Goal: Transaction & Acquisition: Purchase product/service

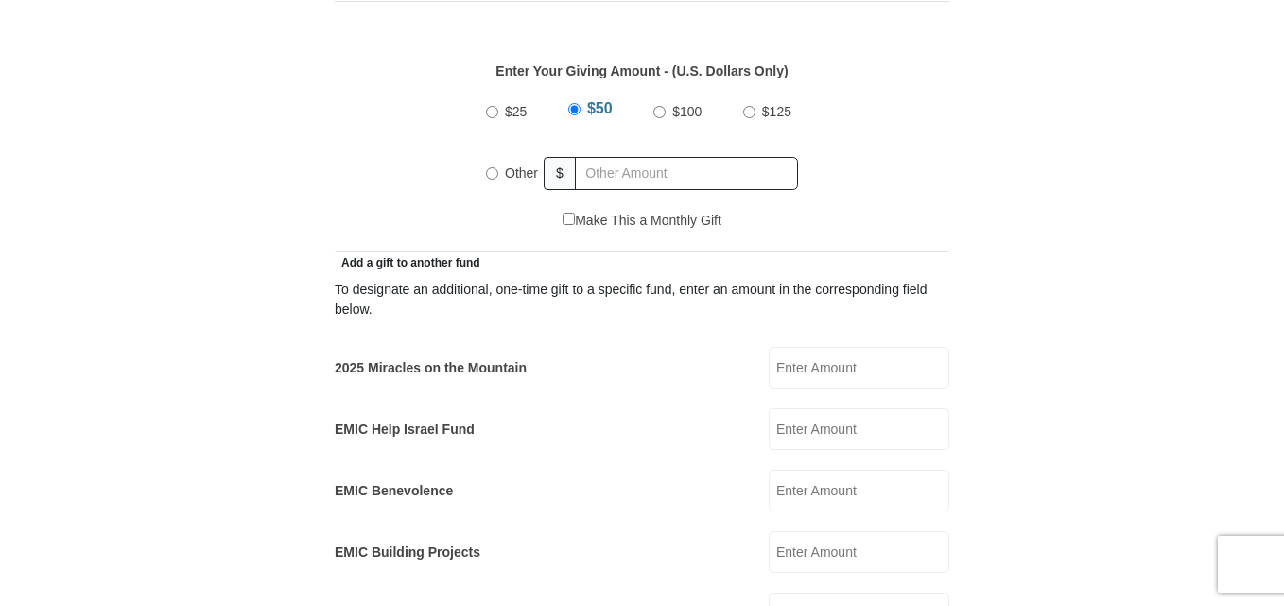
scroll to position [946, 0]
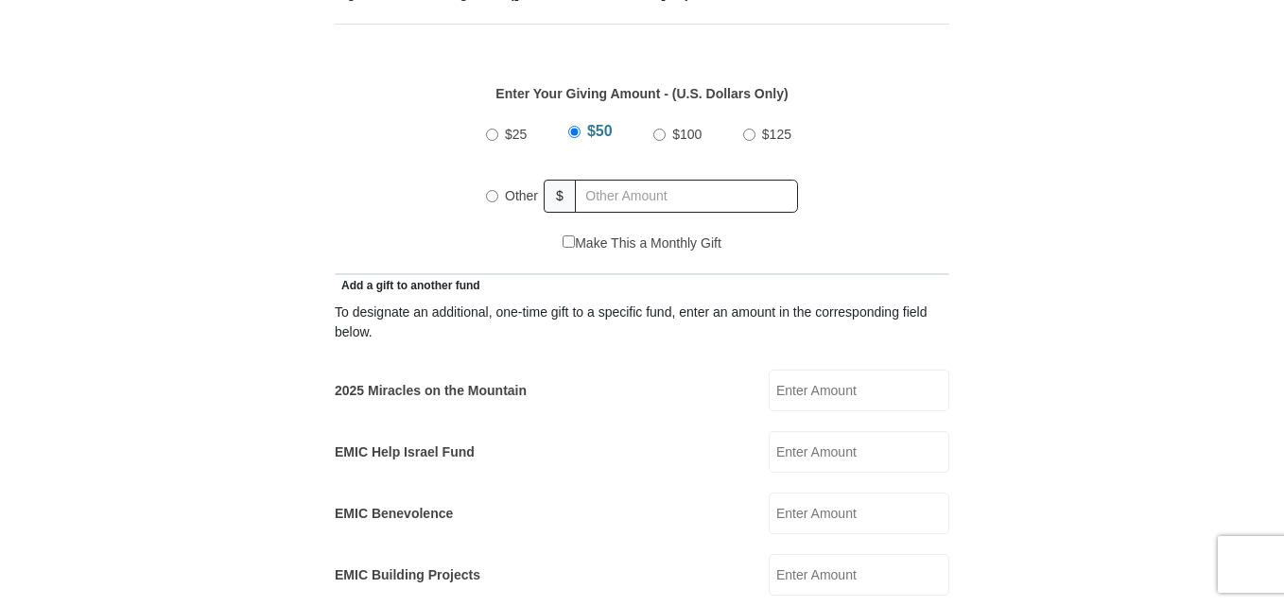
click at [781, 370] on input "2025 Miracles on the Mountain" at bounding box center [859, 391] width 181 height 42
type input "50.00"
click at [489, 190] on input "Other" at bounding box center [492, 196] width 12 height 12
radio input "true"
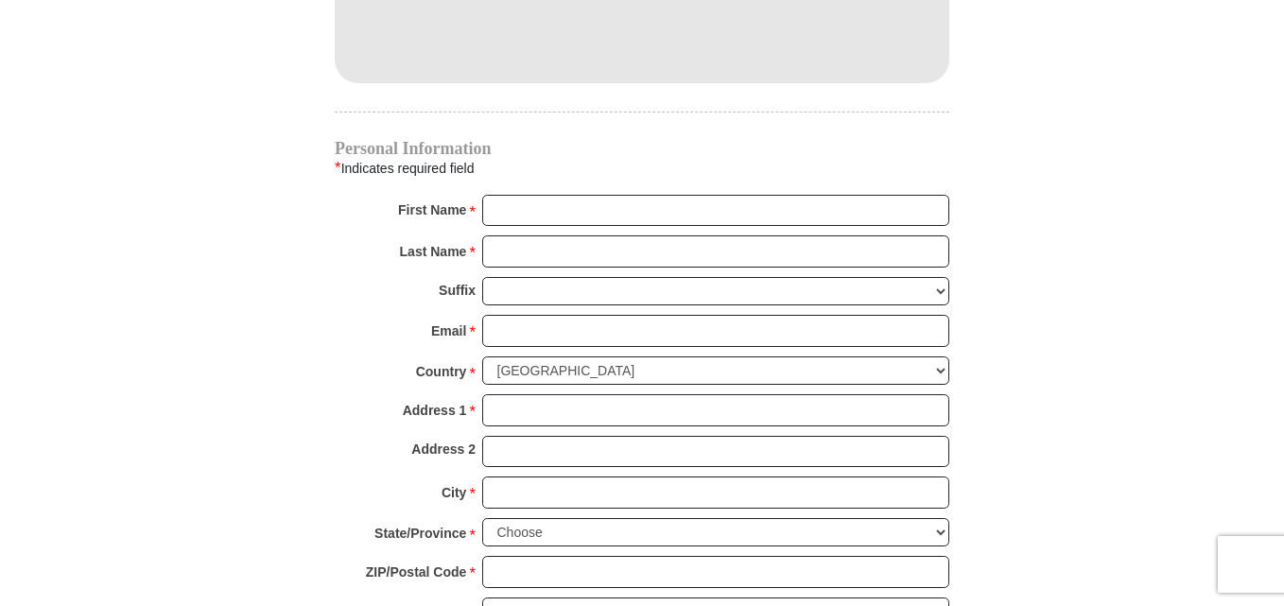
scroll to position [1977, 0]
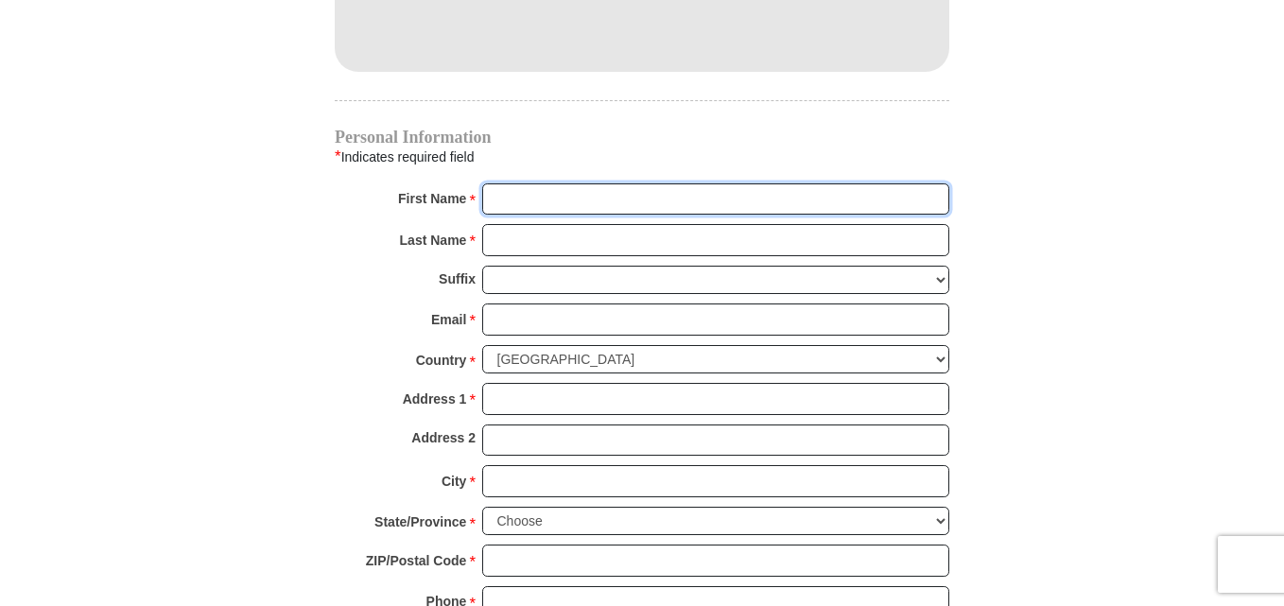
click at [527, 183] on input "First Name *" at bounding box center [715, 199] width 467 height 32
type input "[PERSON_NAME]"
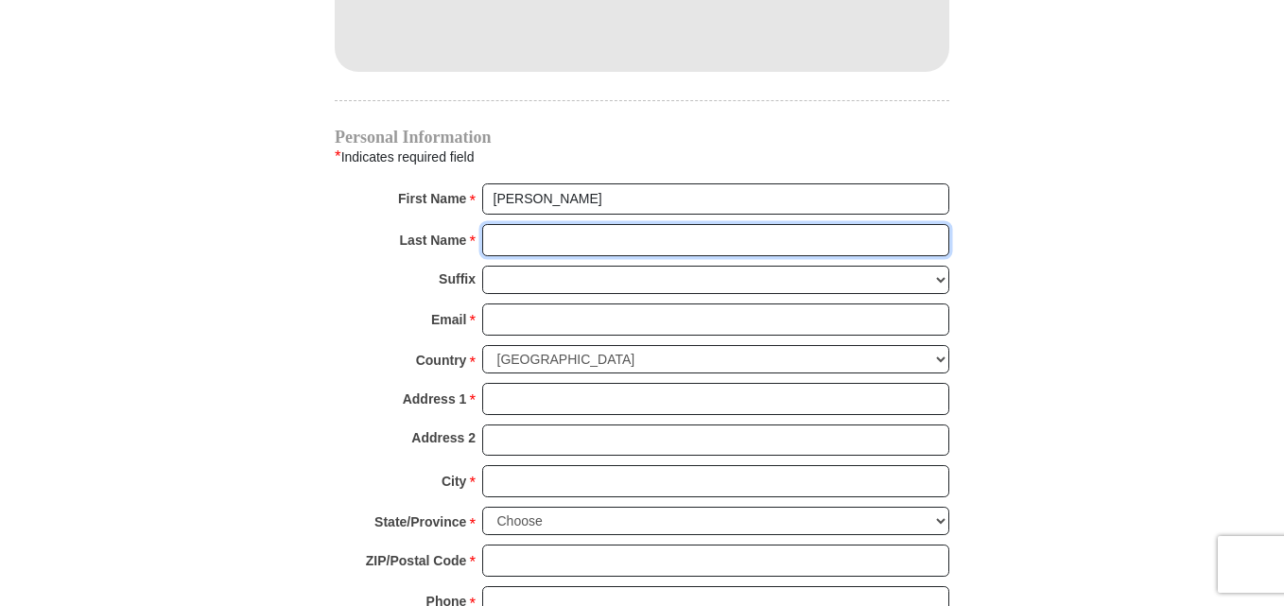
type input "Boateng"
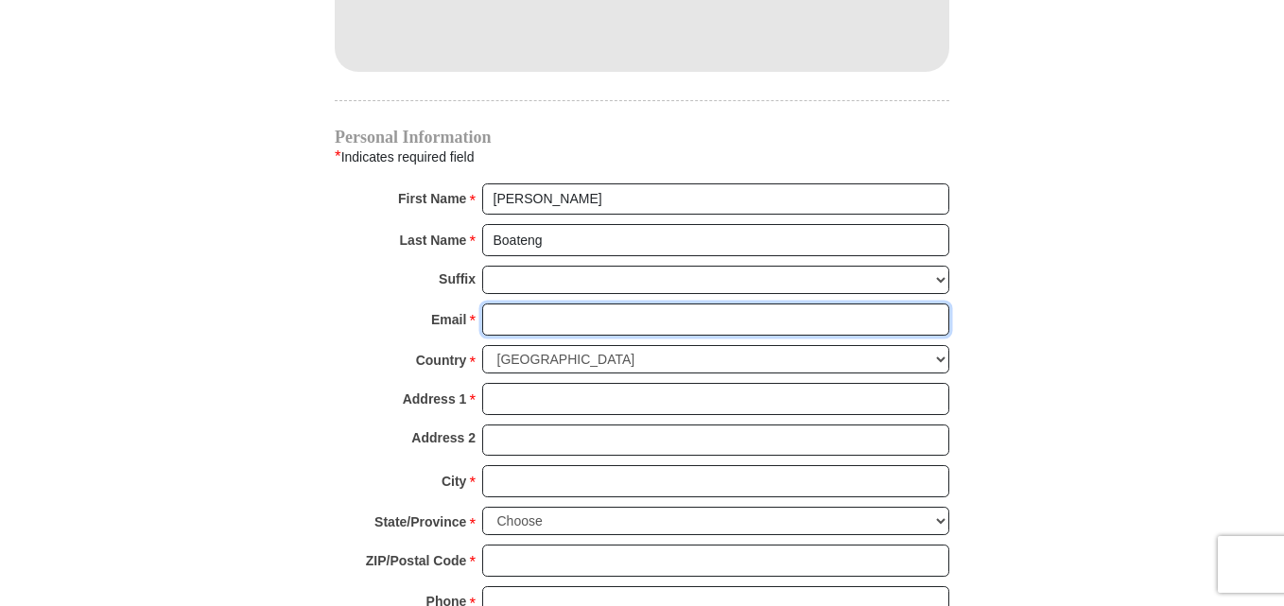
type input "[EMAIL_ADDRESS][DOMAIN_NAME]"
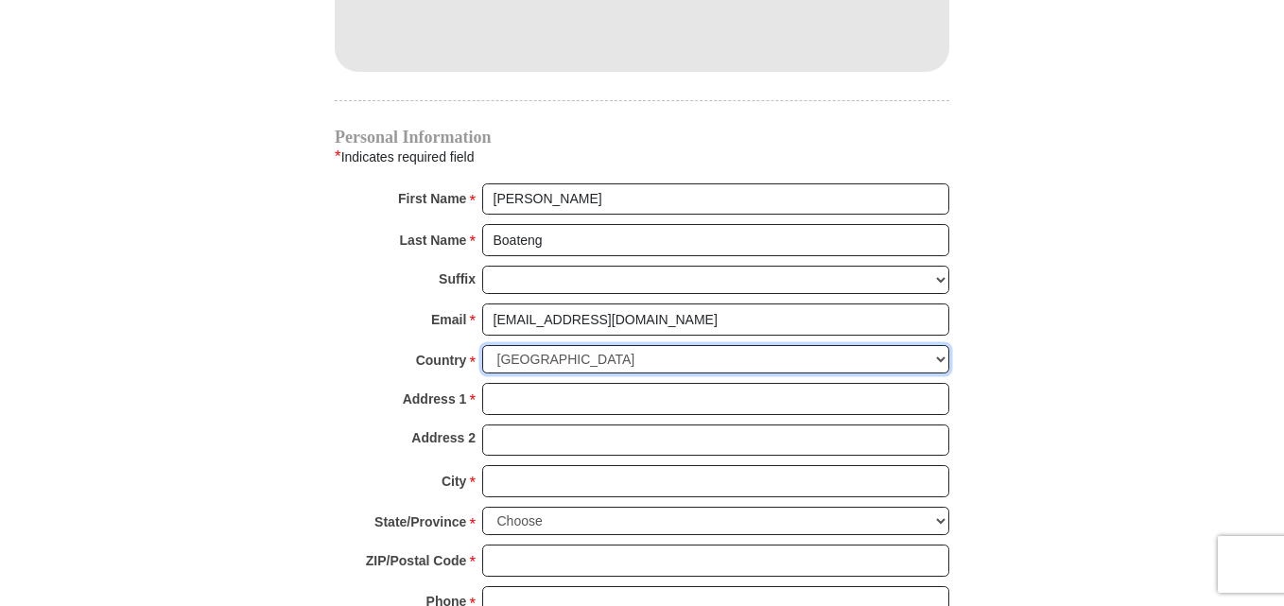
select select "GB"
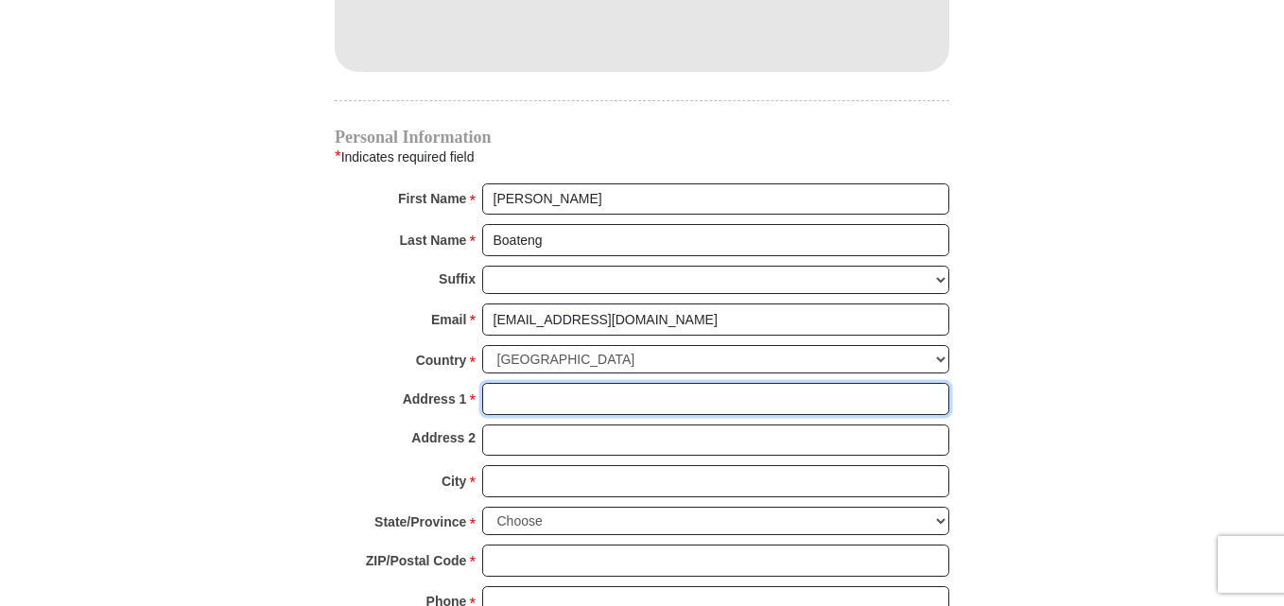
type input "[PERSON_NAME]"
type input "[GEOGRAPHIC_DATA][PERSON_NAME]"
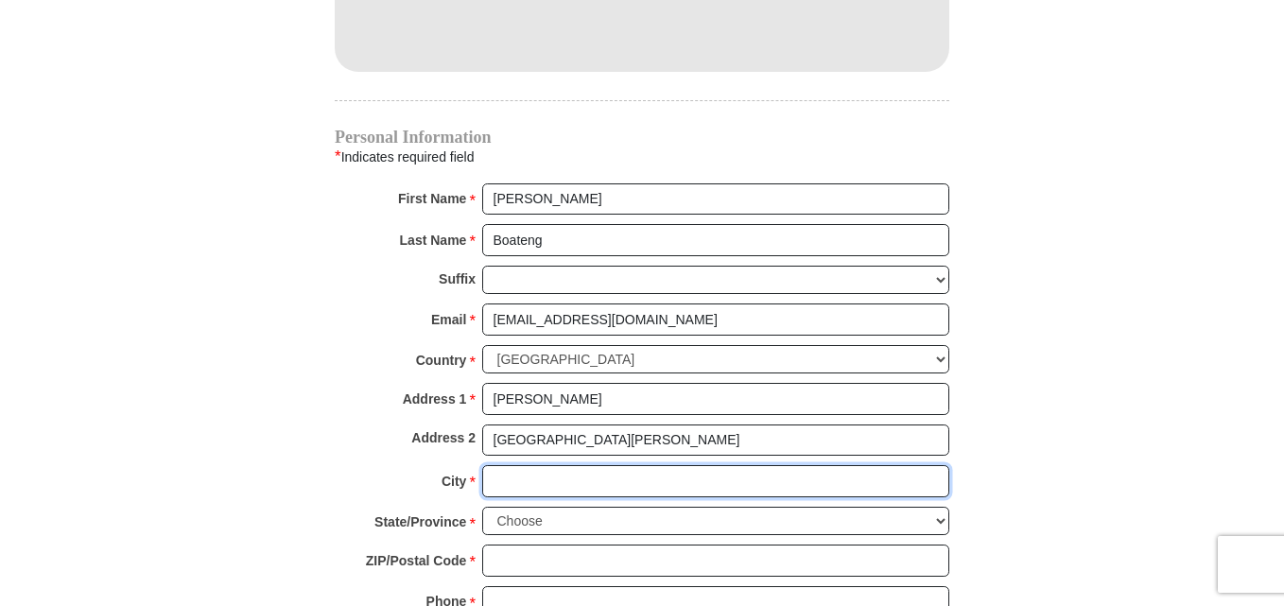
type input "MAIDENHEAD"
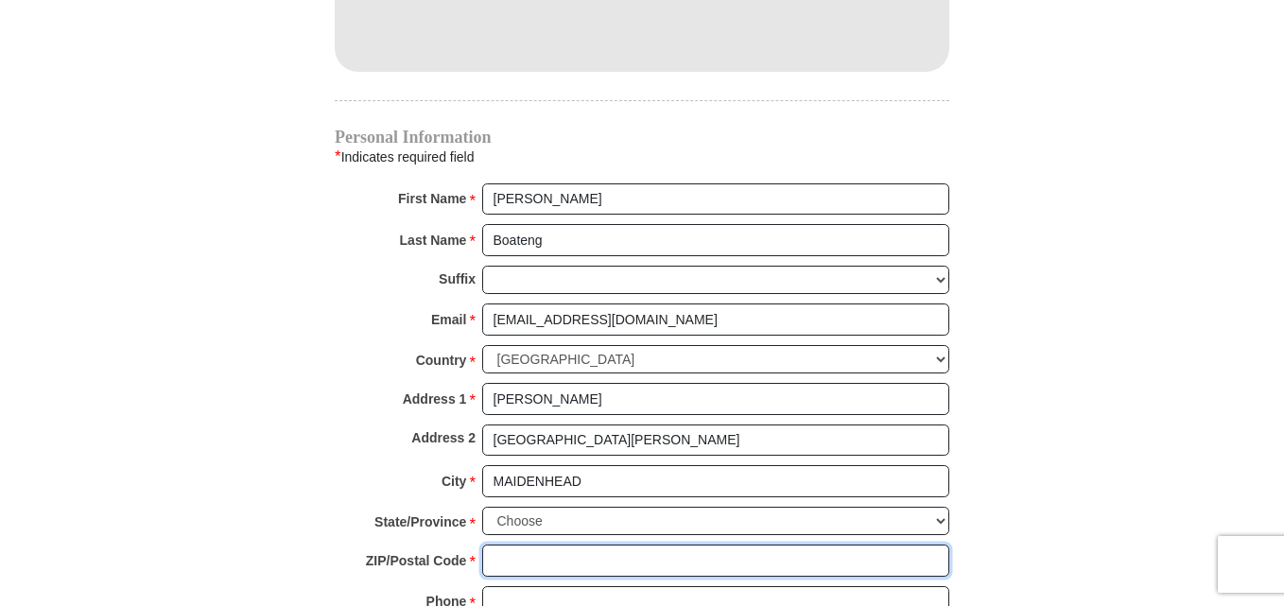
type input "SL6 1UG"
click at [937, 507] on select "Choose Antrim [GEOGRAPHIC_DATA] [GEOGRAPHIC_DATA] [GEOGRAPHIC_DATA] [GEOGRAPHIC…" at bounding box center [715, 521] width 467 height 29
select select "BERKS"
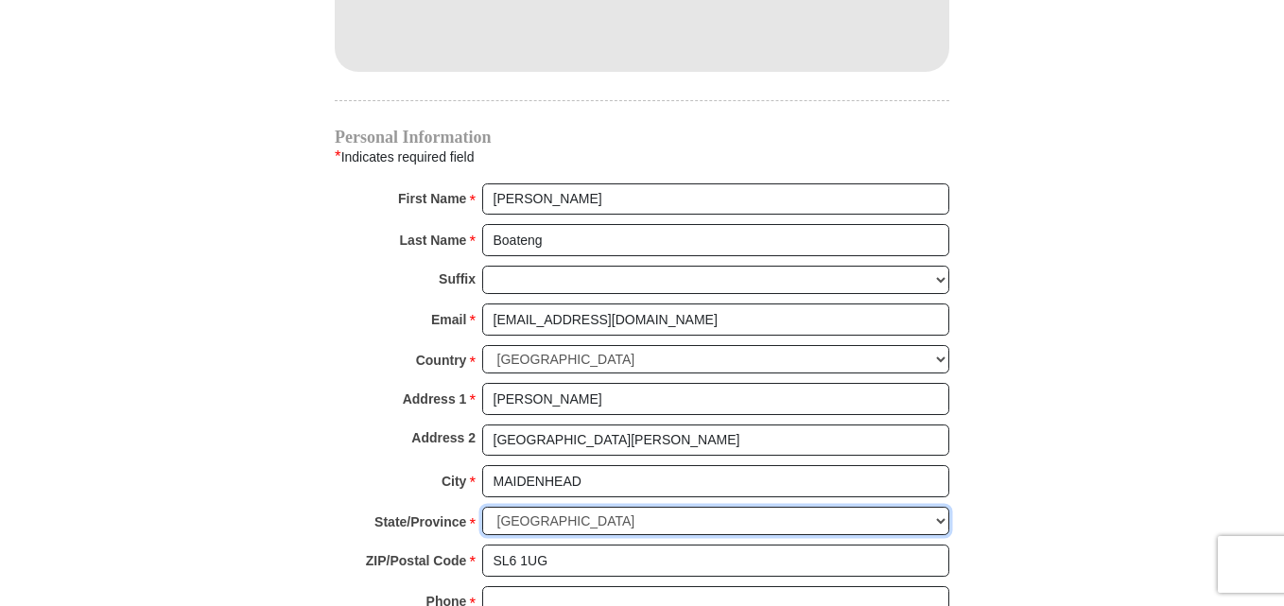
click at [482, 507] on select "Choose Antrim [GEOGRAPHIC_DATA] [GEOGRAPHIC_DATA] [GEOGRAPHIC_DATA] [GEOGRAPHIC…" at bounding box center [715, 521] width 467 height 29
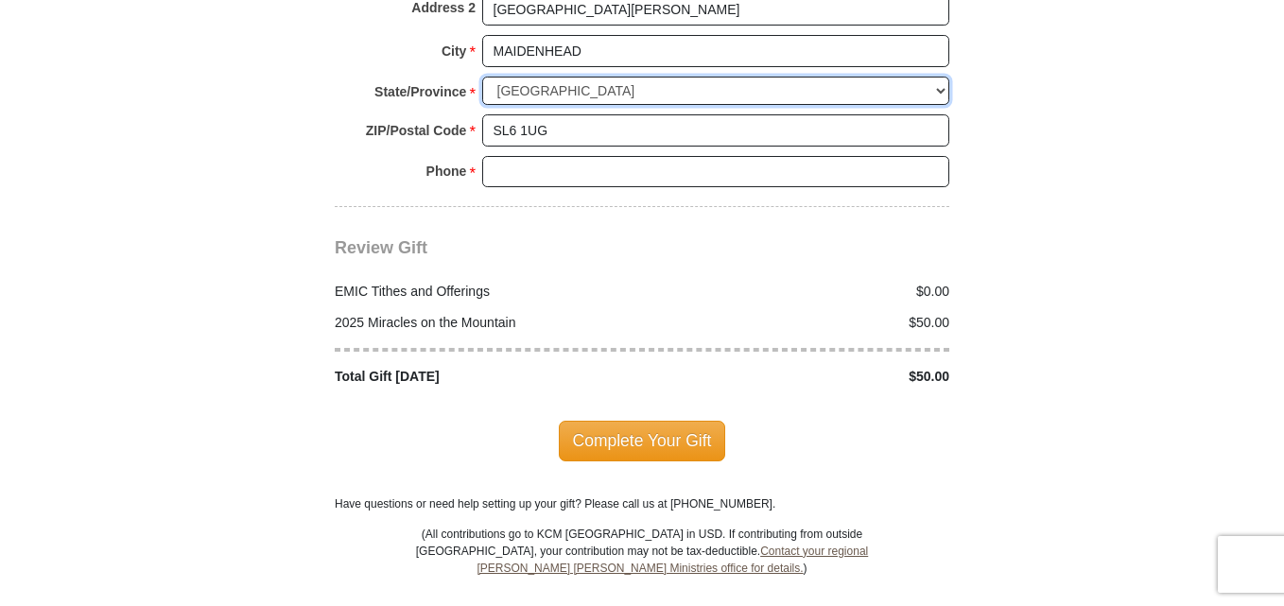
scroll to position [2435, 0]
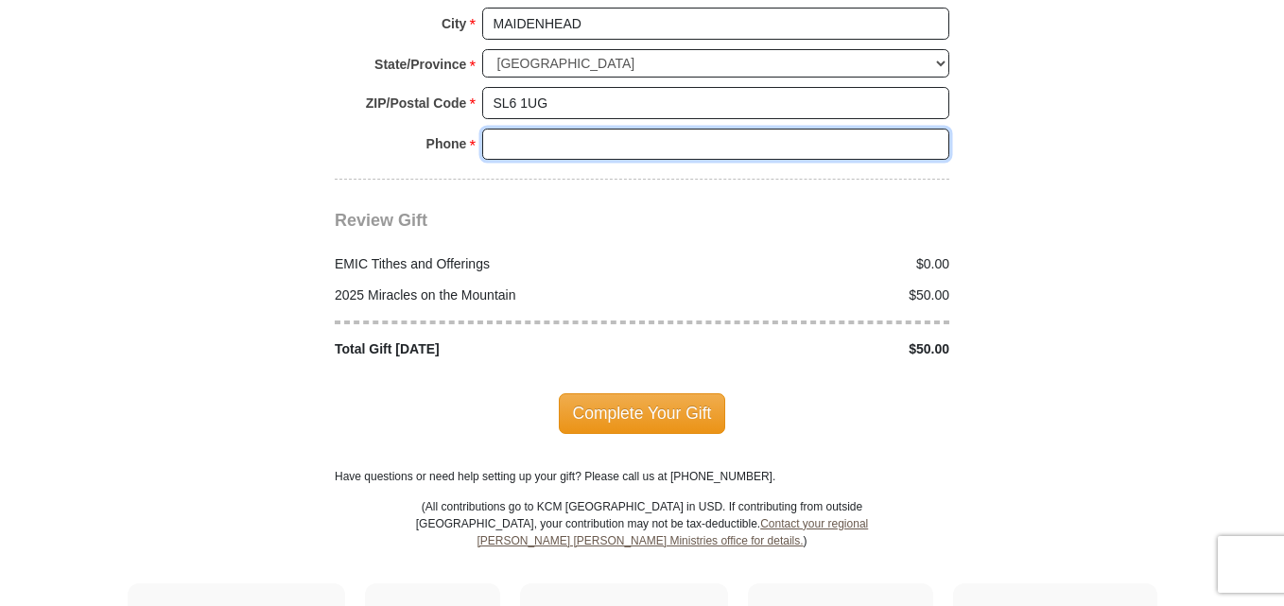
click at [529, 129] on input "Phone * *" at bounding box center [715, 145] width 467 height 32
type input "44 1628 784455"
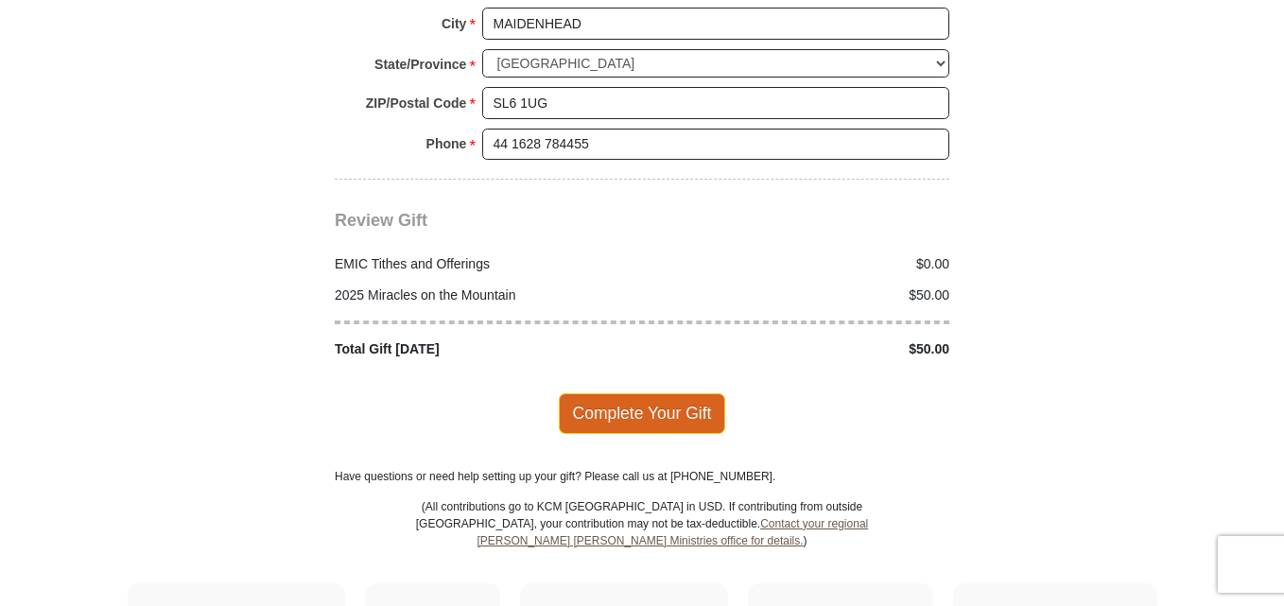
click at [650, 393] on span "Complete Your Gift" at bounding box center [642, 413] width 167 height 40
